Goal: Information Seeking & Learning: Find specific fact

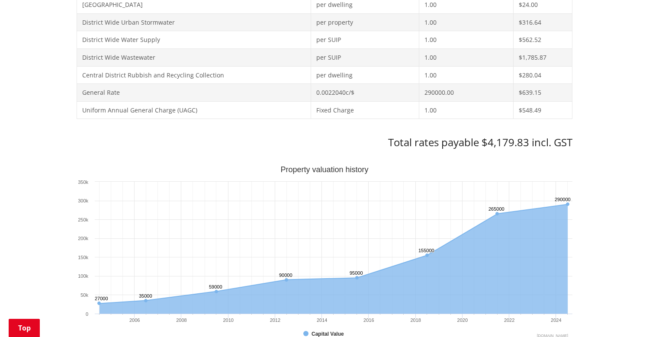
scroll to position [532, 0]
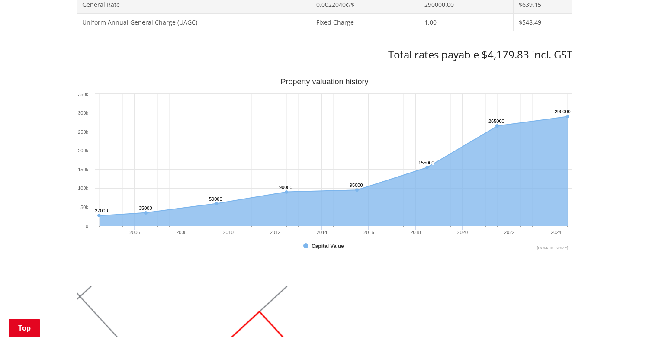
click at [589, 93] on div "Home Services and facilities Rates Rates Information Database Rates Information…" at bounding box center [324, 162] width 649 height 1214
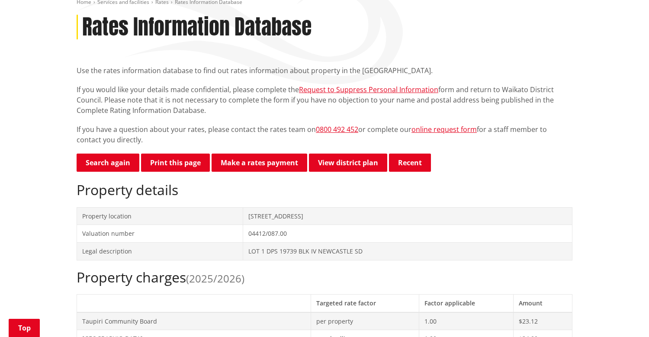
scroll to position [117, 0]
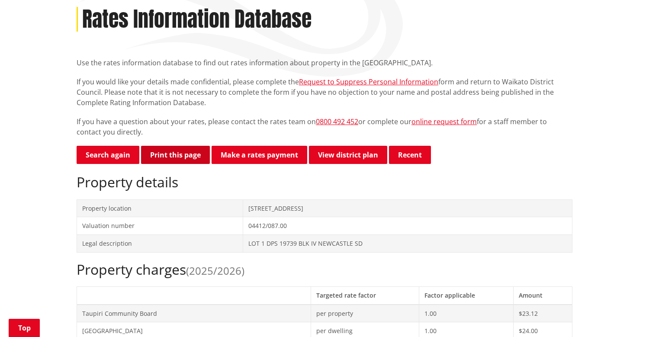
click at [180, 157] on button "Print this page" at bounding box center [175, 155] width 69 height 18
click at [186, 149] on button "Print this page" at bounding box center [175, 155] width 69 height 18
click at [487, 162] on p "Search again Print this page Make a rates payment View district plan Recent" at bounding box center [325, 155] width 496 height 19
click at [189, 157] on button "Print this page" at bounding box center [175, 155] width 69 height 18
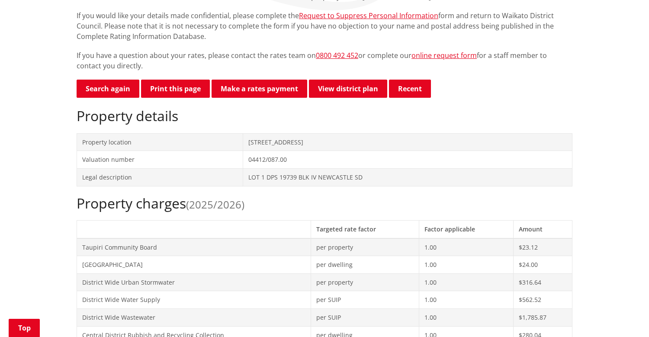
drag, startPoint x: 247, startPoint y: 142, endPoint x: 328, endPoint y: 142, distance: 81.0
click at [328, 142] on td "39 Te Putu Street TAUPIRI" at bounding box center [407, 142] width 329 height 18
copy td "39 Te Putu Street TAUPIRI"
click at [162, 90] on button "Print this page" at bounding box center [175, 89] width 69 height 18
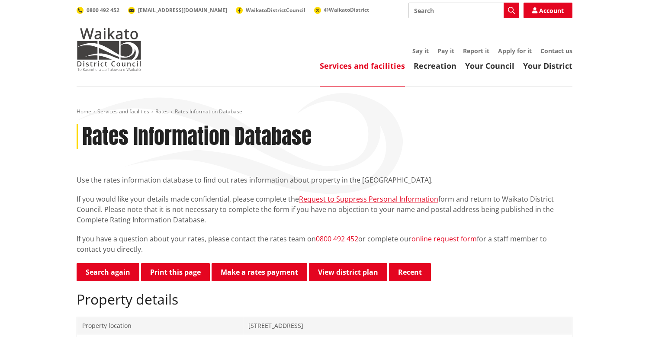
scroll to position [232, 0]
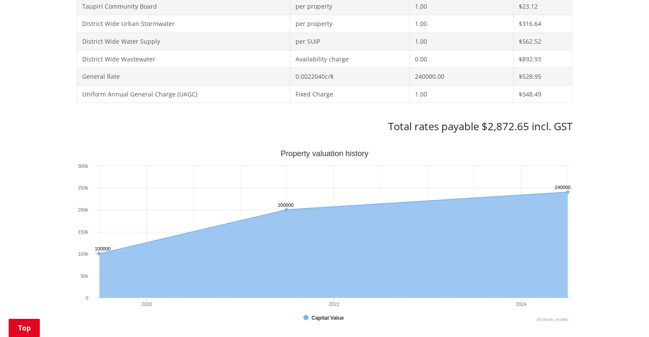
scroll to position [463, 0]
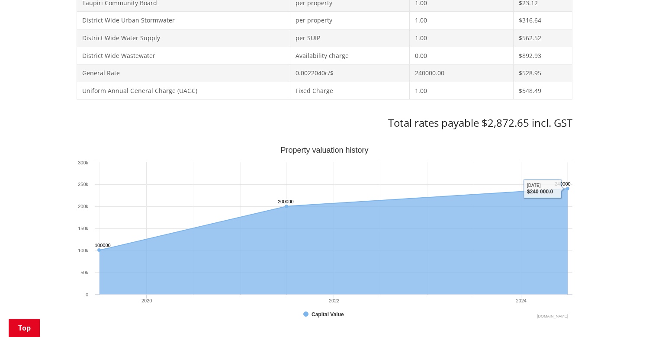
click at [631, 124] on div "Home Services and facilities Rates Rates Information Database Rates Information…" at bounding box center [324, 230] width 649 height 1214
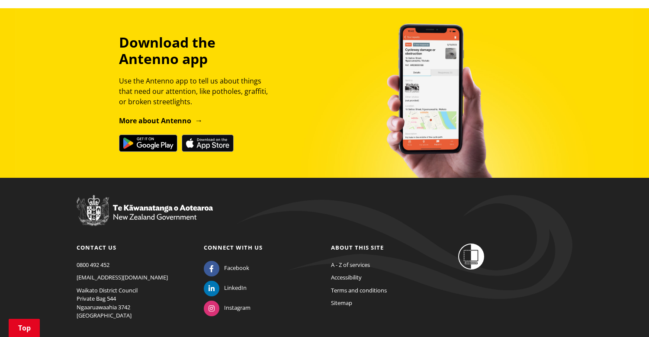
scroll to position [1256, 0]
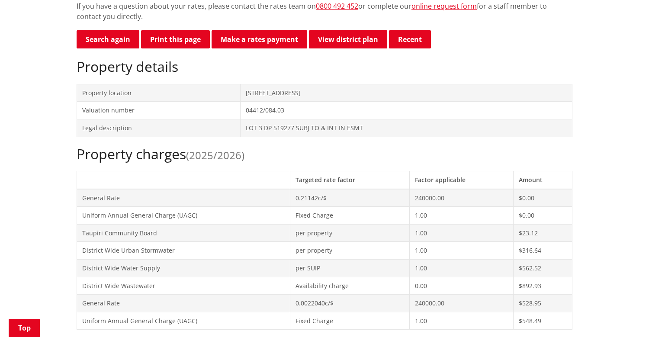
scroll to position [218, 0]
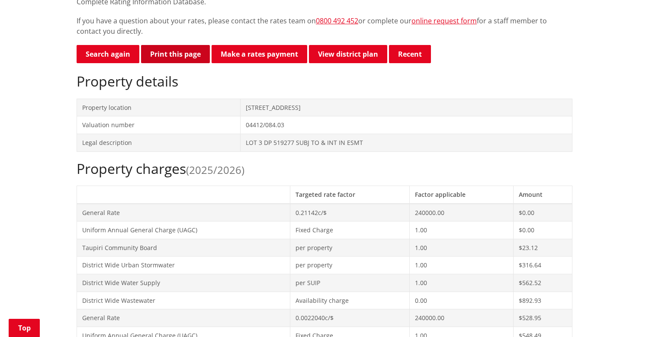
click at [194, 53] on button "Print this page" at bounding box center [175, 54] width 69 height 18
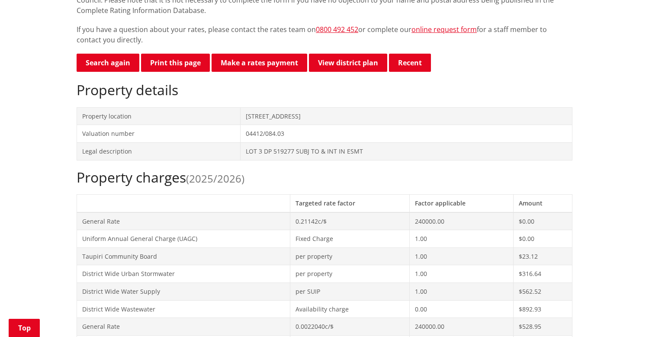
scroll to position [206, 0]
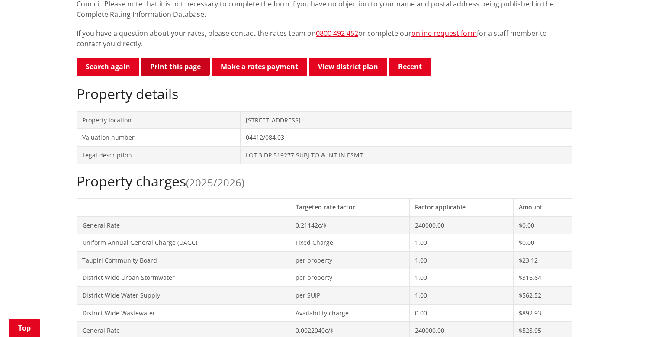
click at [193, 69] on button "Print this page" at bounding box center [175, 67] width 69 height 18
drag, startPoint x: 246, startPoint y: 119, endPoint x: 295, endPoint y: 118, distance: 48.9
click at [295, 118] on td "51 Te Putu Street TAUPIRI" at bounding box center [407, 120] width 332 height 18
copy td "51 Te Putu Street"
click at [183, 68] on button "Print this page" at bounding box center [175, 67] width 69 height 18
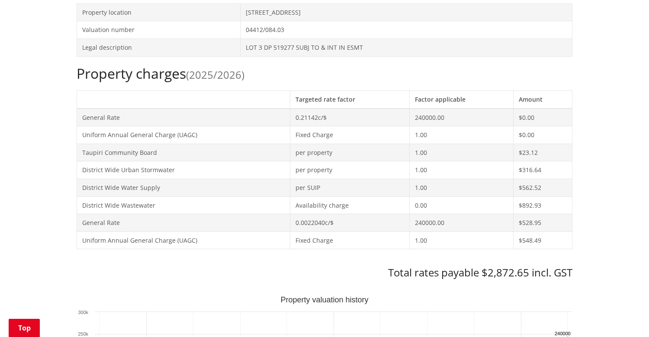
scroll to position [313, 0]
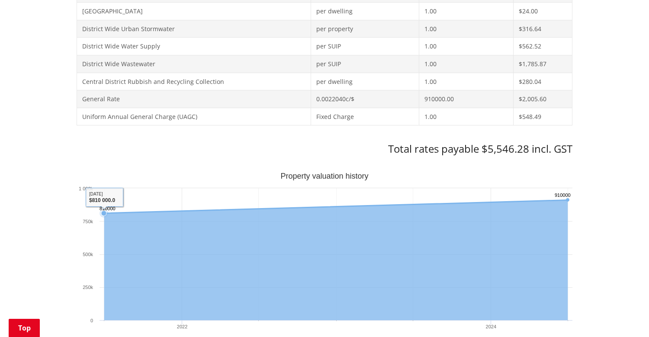
scroll to position [413, 0]
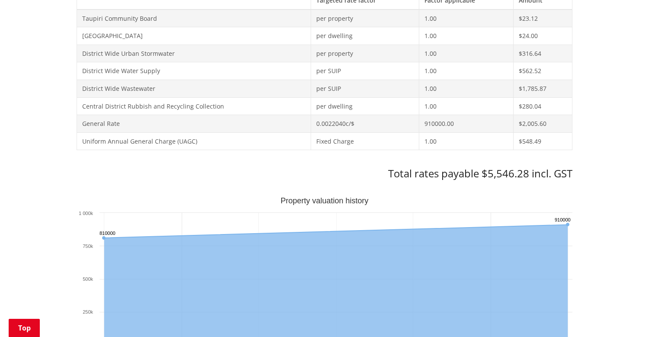
click at [117, 125] on td "General Rate" at bounding box center [194, 124] width 234 height 18
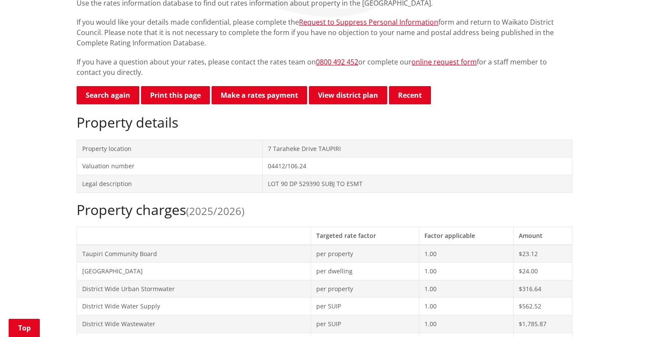
scroll to position [168, 0]
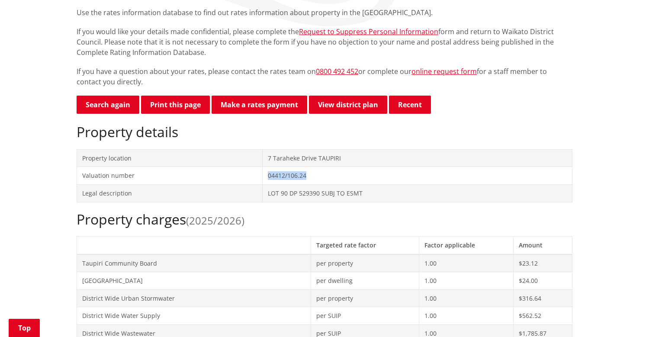
drag, startPoint x: 308, startPoint y: 177, endPoint x: 267, endPoint y: 176, distance: 41.1
click at [267, 176] on td "04412/106.24" at bounding box center [417, 176] width 310 height 18
copy td "04412/106.24"
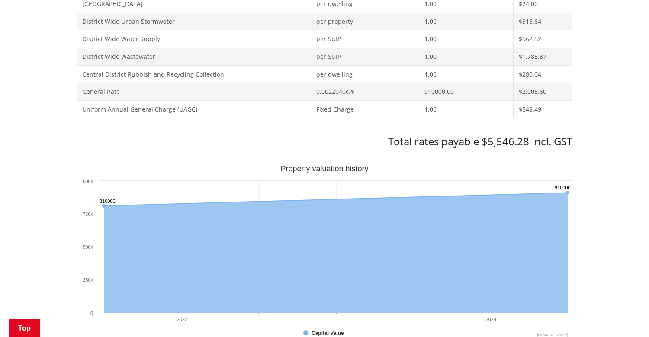
scroll to position [338, 0]
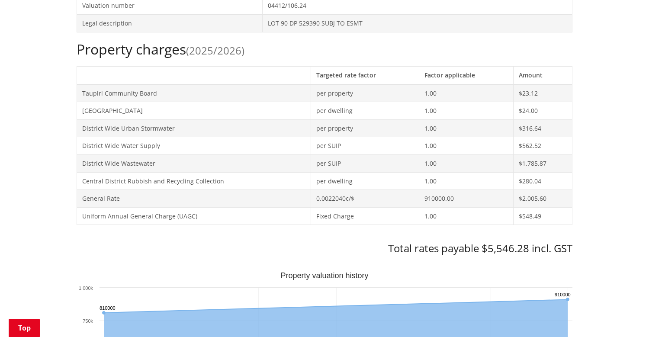
click at [322, 52] on h2 "Property charges (2025/2026)" at bounding box center [325, 49] width 496 height 16
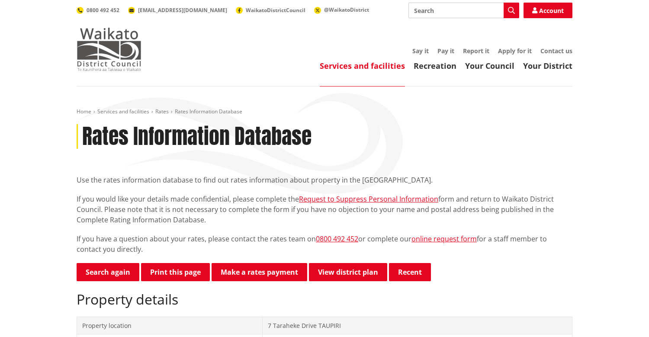
scroll to position [0, 0]
click at [116, 43] on img at bounding box center [109, 49] width 65 height 43
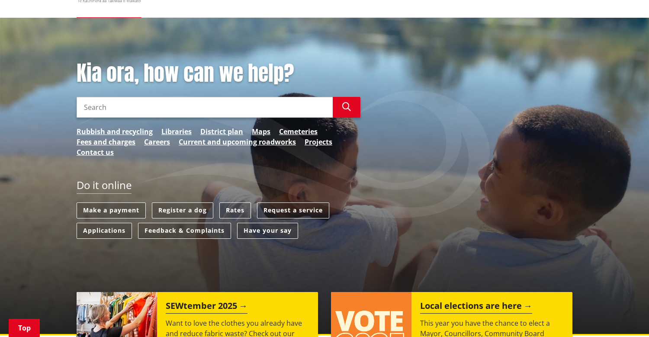
scroll to position [90, 0]
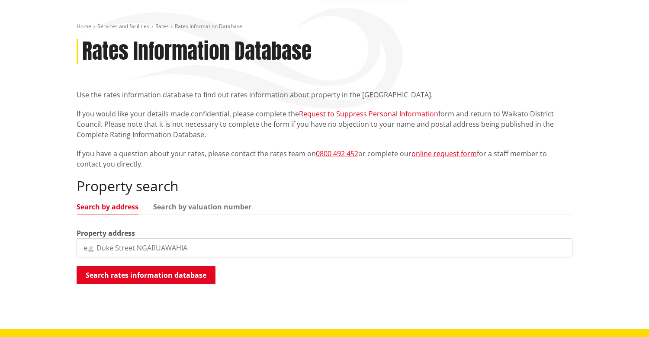
scroll to position [165, 0]
